Goal: Find contact information: Obtain details needed to contact an individual or organization

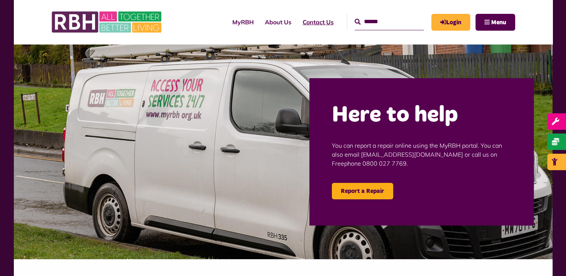
drag, startPoint x: 0, startPoint y: 0, endPoint x: 303, endPoint y: 18, distance: 303.1
click at [303, 18] on link "Contact Us" at bounding box center [318, 22] width 42 height 20
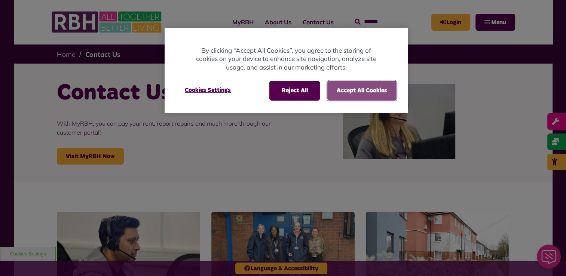
click at [379, 88] on button "Accept All Cookies" at bounding box center [361, 90] width 69 height 19
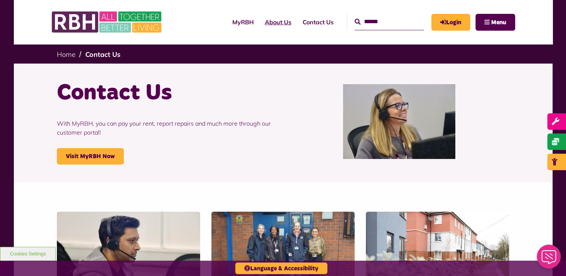
click at [265, 19] on link "About Us" at bounding box center [278, 22] width 38 height 20
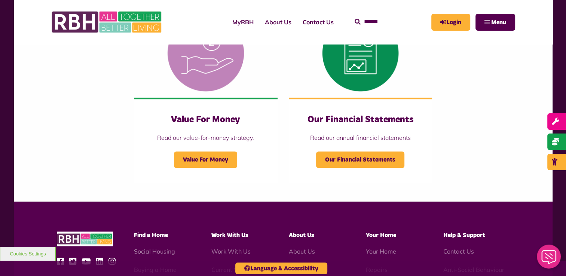
scroll to position [823, 0]
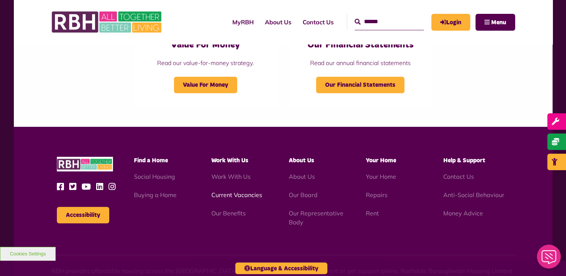
click at [233, 196] on link "Current Vacancies" at bounding box center [236, 194] width 51 height 7
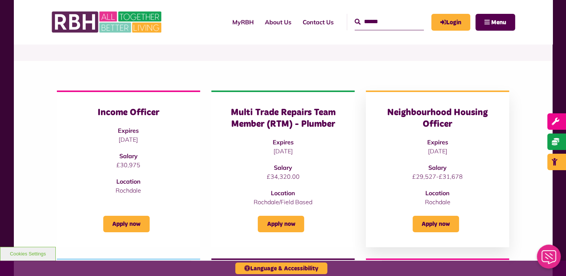
scroll to position [112, 0]
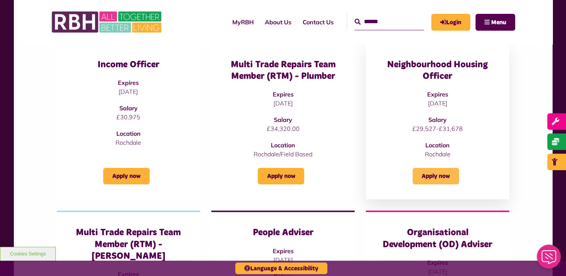
click at [421, 174] on link "Apply now" at bounding box center [436, 176] width 46 height 16
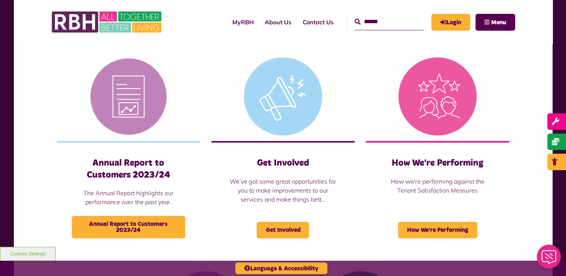
scroll to position [486, 0]
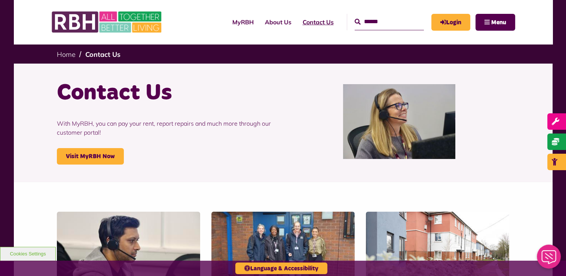
click at [298, 20] on link "Contact Us" at bounding box center [318, 22] width 42 height 20
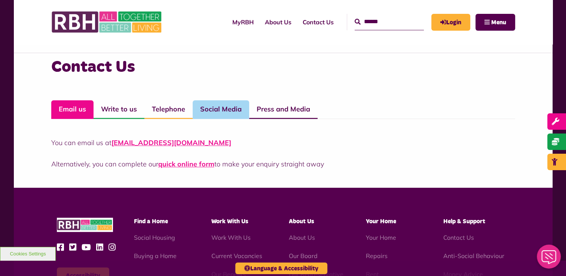
scroll to position [486, 0]
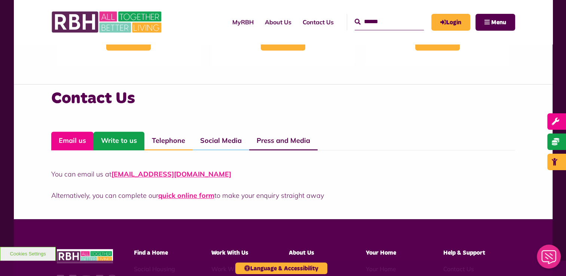
click at [121, 140] on link "Write to us" at bounding box center [119, 141] width 51 height 19
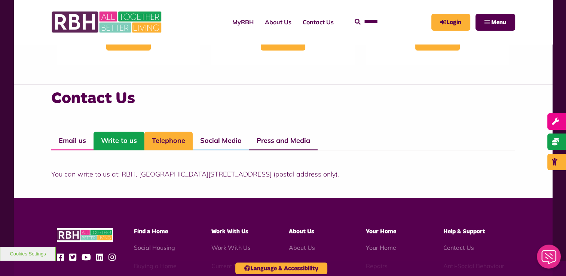
click at [171, 142] on link "Telephone" at bounding box center [168, 141] width 48 height 19
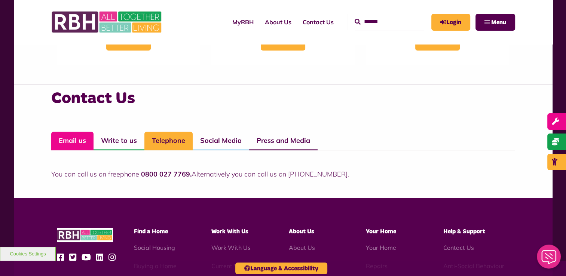
click at [80, 143] on link "Email us" at bounding box center [72, 141] width 42 height 19
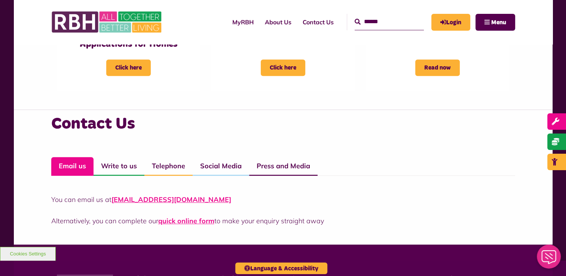
scroll to position [449, 0]
